Goal: Check status: Check status

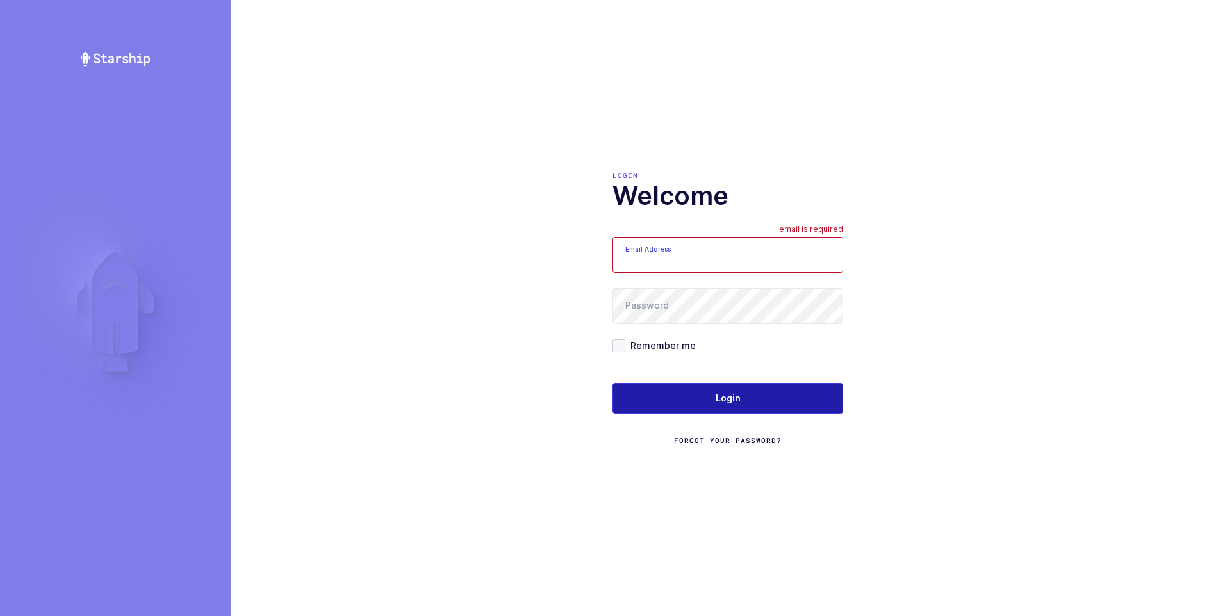
type input "[PERSON_NAME][EMAIL_ADDRESS][DOMAIN_NAME]"
click at [781, 394] on button "Login" at bounding box center [727, 398] width 231 height 31
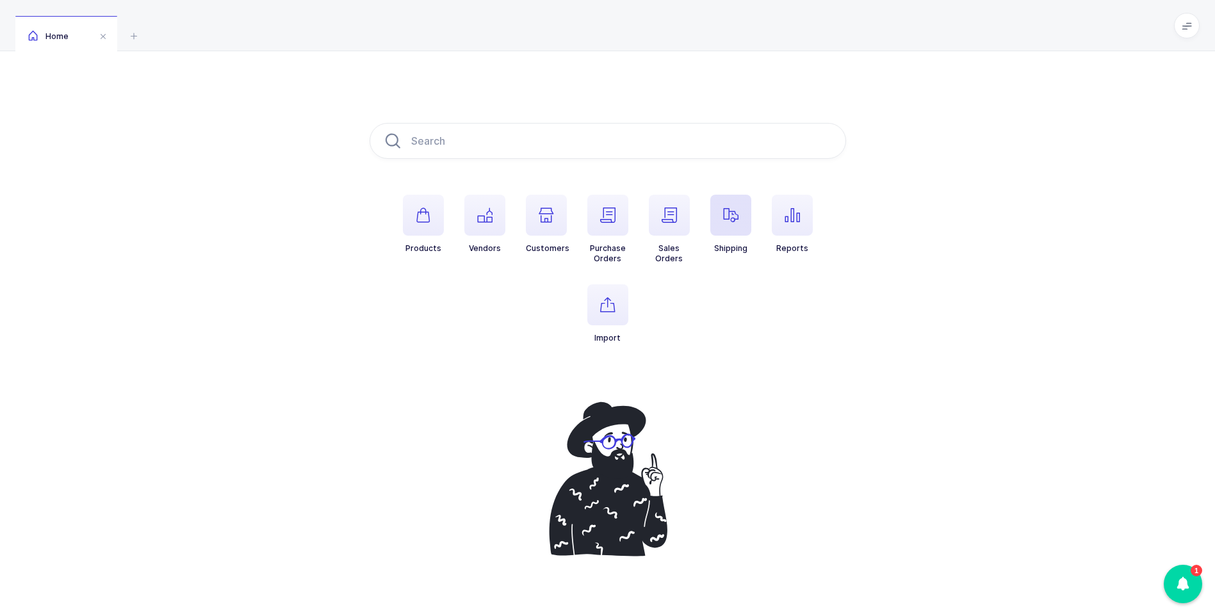
click at [719, 211] on span "button" at bounding box center [730, 215] width 41 height 41
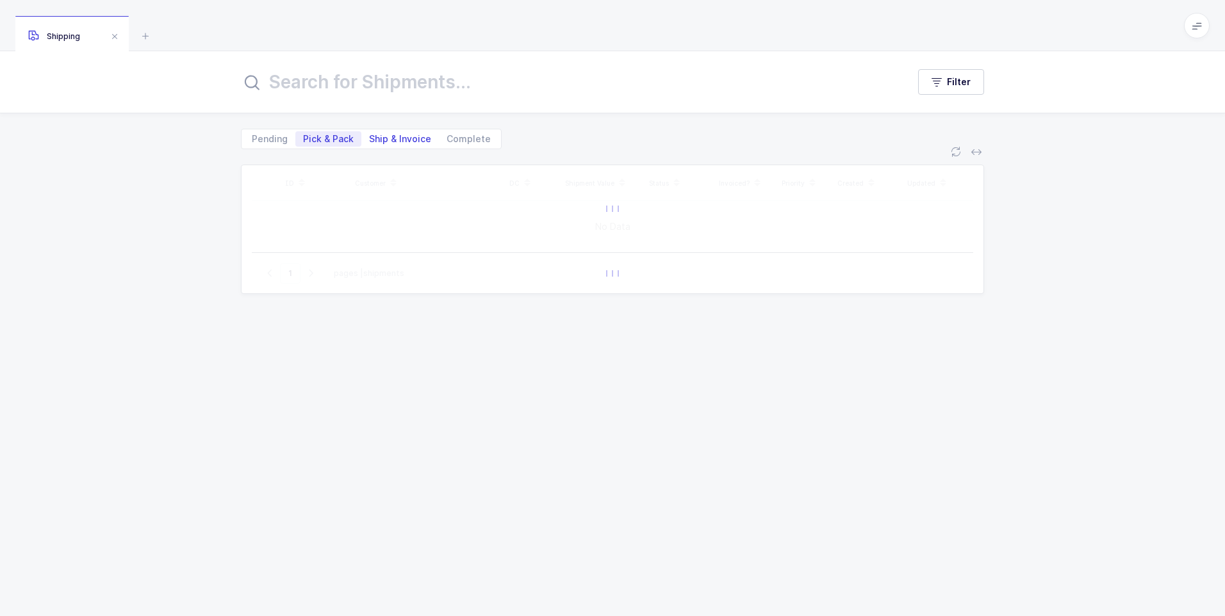
click at [405, 135] on span "Ship & Invoice" at bounding box center [400, 139] width 62 height 9
click at [370, 133] on input "Ship & Invoice" at bounding box center [365, 135] width 8 height 8
radio input "true"
radio input "false"
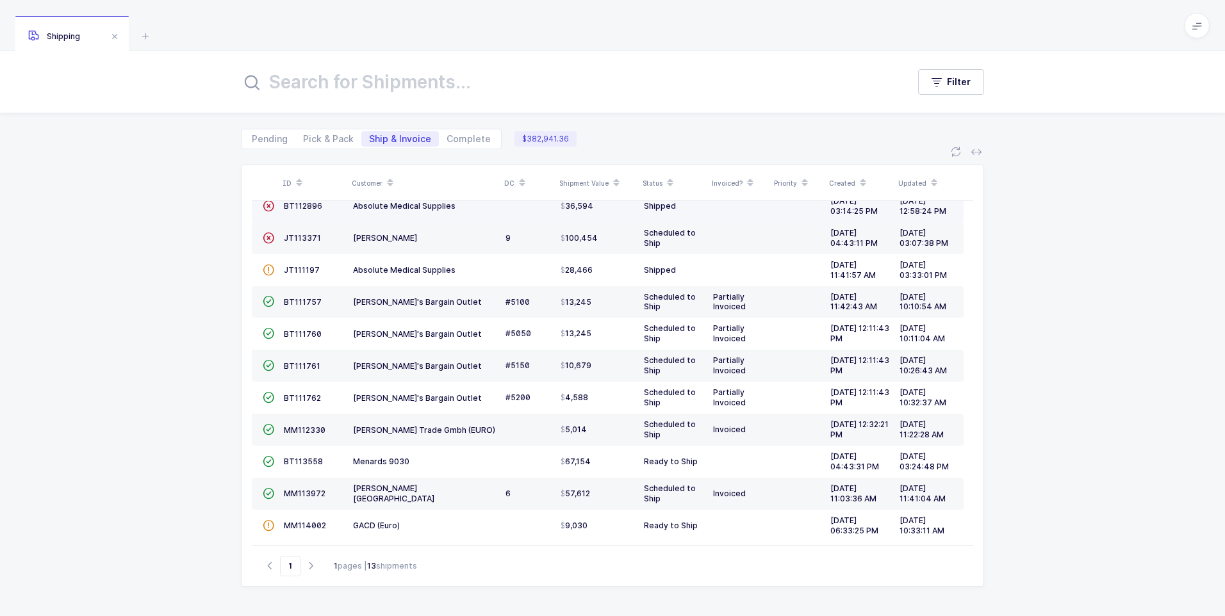
scroll to position [92, 0]
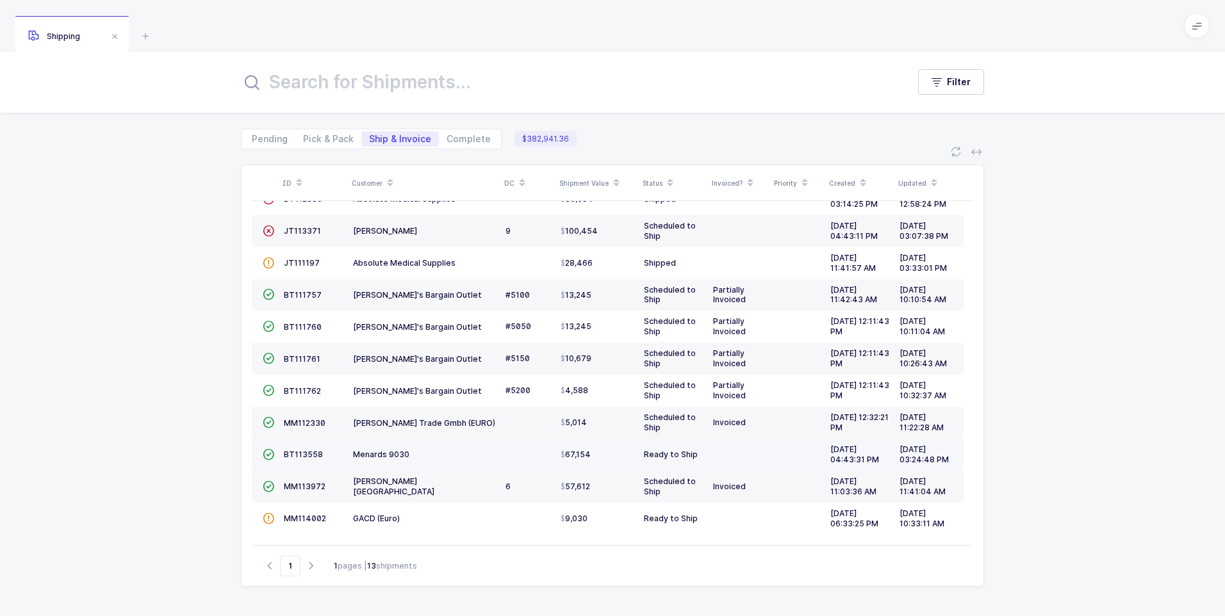
click at [291, 446] on td "BT113558" at bounding box center [313, 455] width 69 height 32
click at [290, 461] on td "BT113558" at bounding box center [313, 455] width 69 height 32
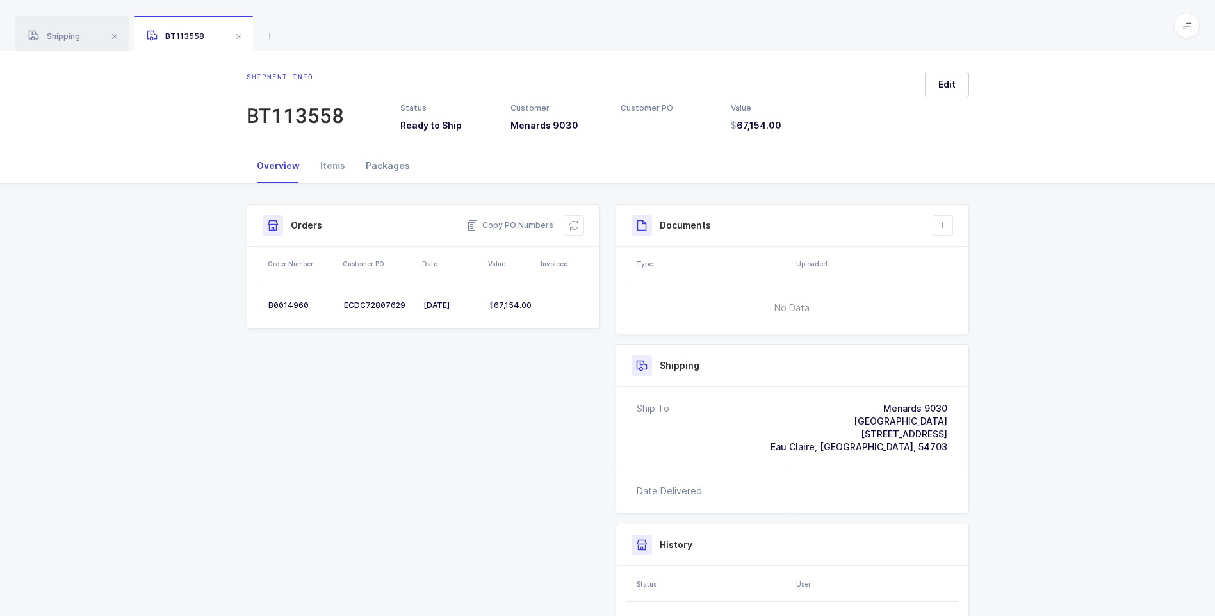
click at [373, 165] on div "Packages" at bounding box center [388, 166] width 65 height 35
